Goal: Task Accomplishment & Management: Manage account settings

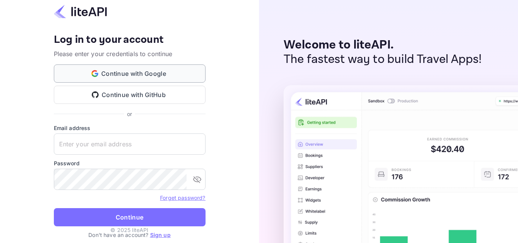
click at [151, 74] on button "Continue with Google" at bounding box center [130, 73] width 152 height 18
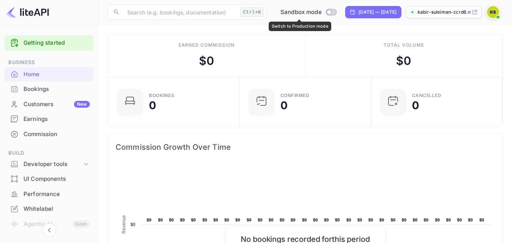
drag, startPoint x: 320, startPoint y: 12, endPoint x: 324, endPoint y: 20, distance: 9.3
click at [322, 12] on input "Switch to Production mode" at bounding box center [329, 11] width 15 height 5
checkbox input "false"
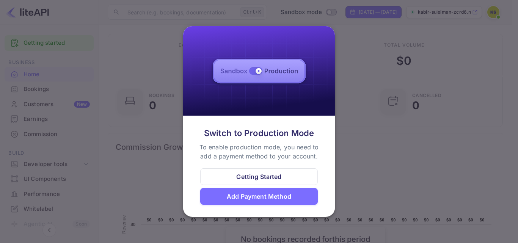
click at [271, 198] on div "Add Payment Method" at bounding box center [259, 196] width 64 height 9
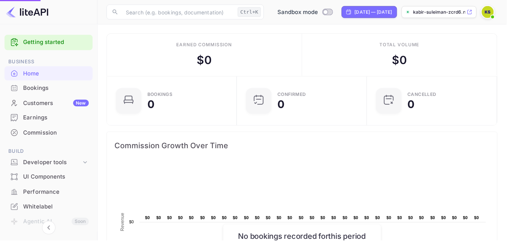
scroll to position [6, 6]
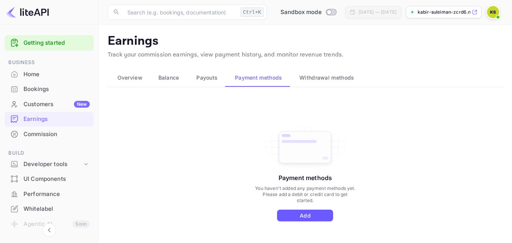
click at [323, 216] on button "Add" at bounding box center [305, 216] width 56 height 12
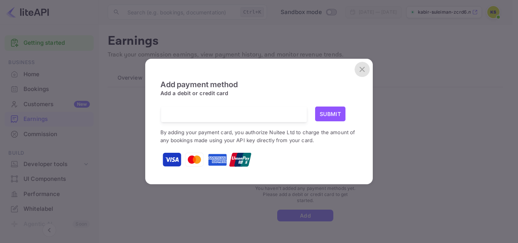
click at [363, 66] on icon "close" at bounding box center [362, 69] width 9 height 9
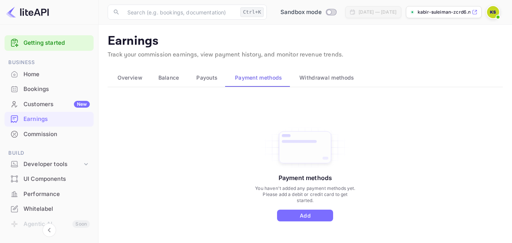
click at [128, 75] on span "Overview" at bounding box center [130, 77] width 25 height 9
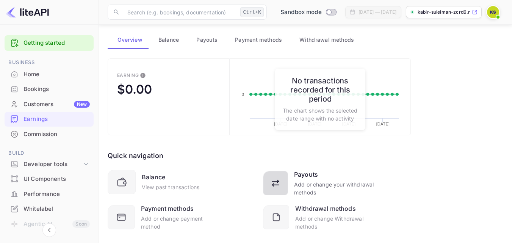
scroll to position [53, 0]
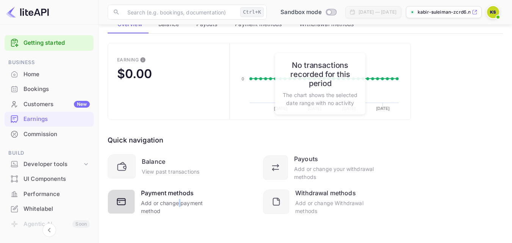
click at [179, 203] on div "Add or change payment method" at bounding box center [180, 207] width 78 height 16
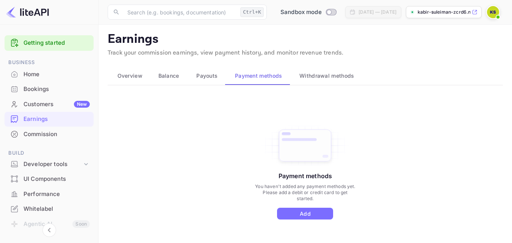
scroll to position [0, 0]
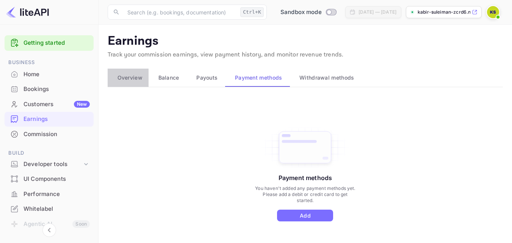
click at [124, 78] on span "Overview" at bounding box center [130, 77] width 25 height 9
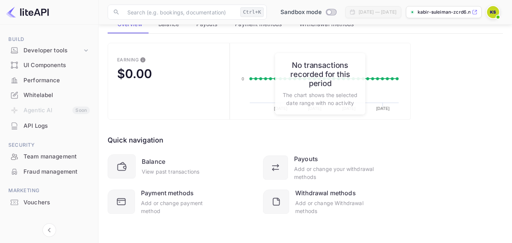
scroll to position [123, 0]
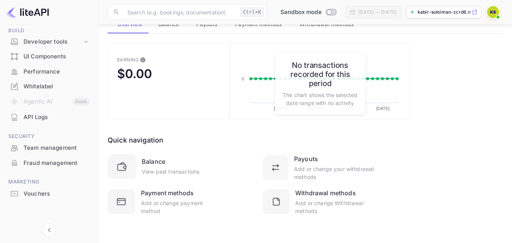
click at [43, 119] on div "API Logs" at bounding box center [57, 117] width 66 height 9
